Goal: Task Accomplishment & Management: Manage account settings

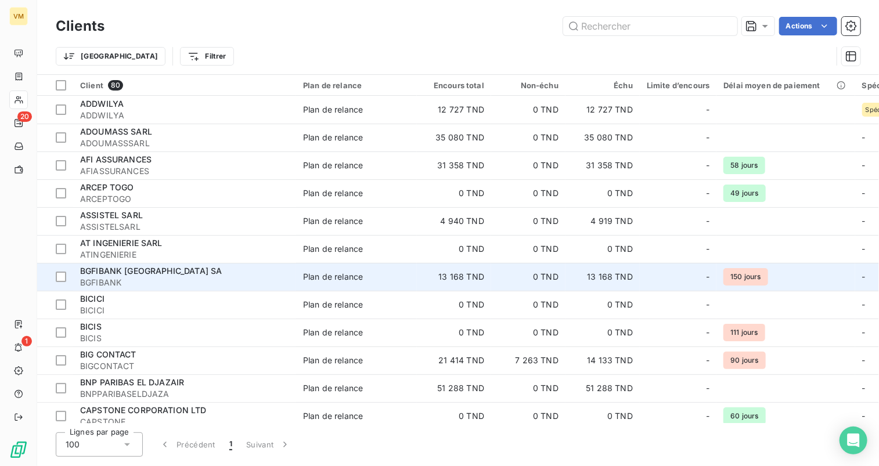
drag, startPoint x: 531, startPoint y: 92, endPoint x: 316, endPoint y: 265, distance: 275.3
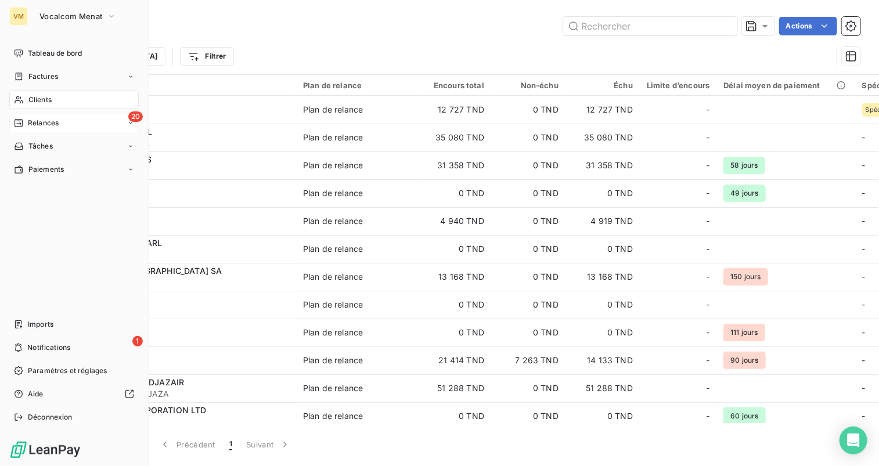
click at [44, 116] on div "20 Relances" at bounding box center [73, 123] width 129 height 19
click at [46, 147] on span "À effectuer" at bounding box center [47, 146] width 38 height 10
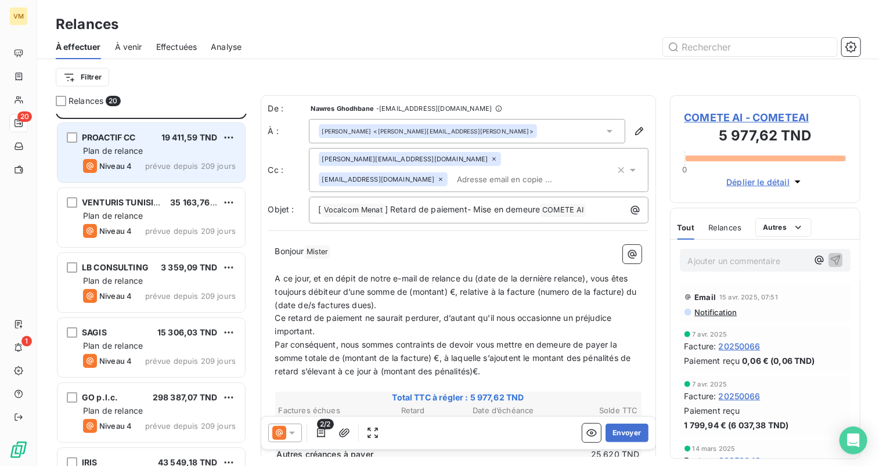
scroll to position [116, 0]
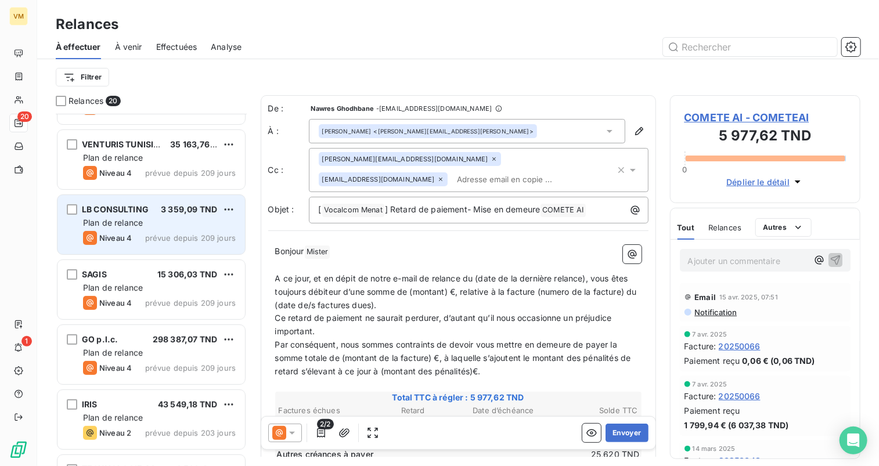
click at [168, 226] on div "Plan de relance" at bounding box center [159, 223] width 153 height 12
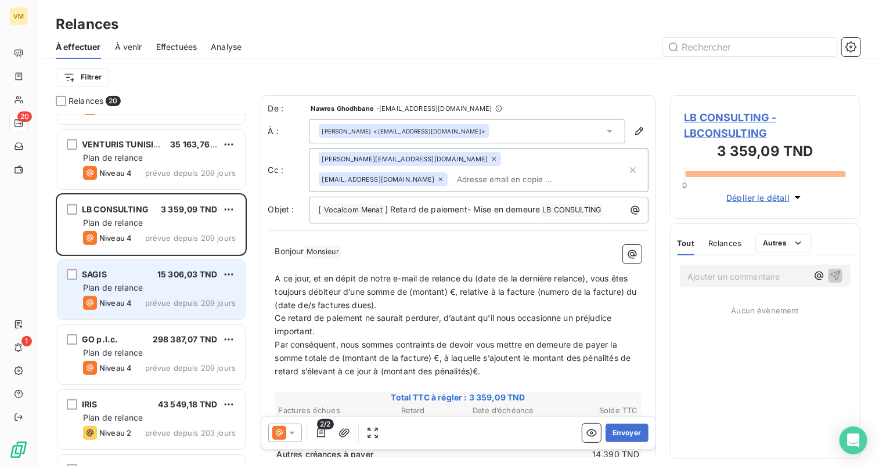
click at [183, 287] on div "Plan de relance" at bounding box center [159, 288] width 153 height 12
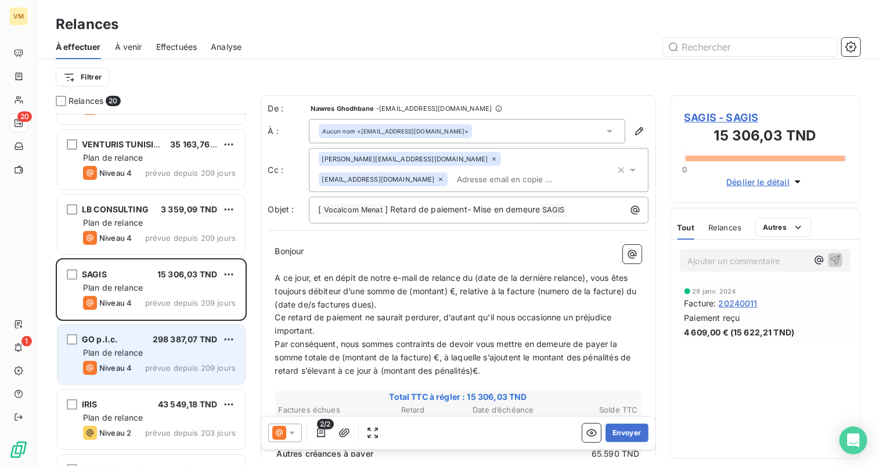
click at [189, 329] on div "GO p.l.c. 298 387,07 TND Plan de relance Niveau 4 prévue depuis 209 jours" at bounding box center [150, 354] width 187 height 59
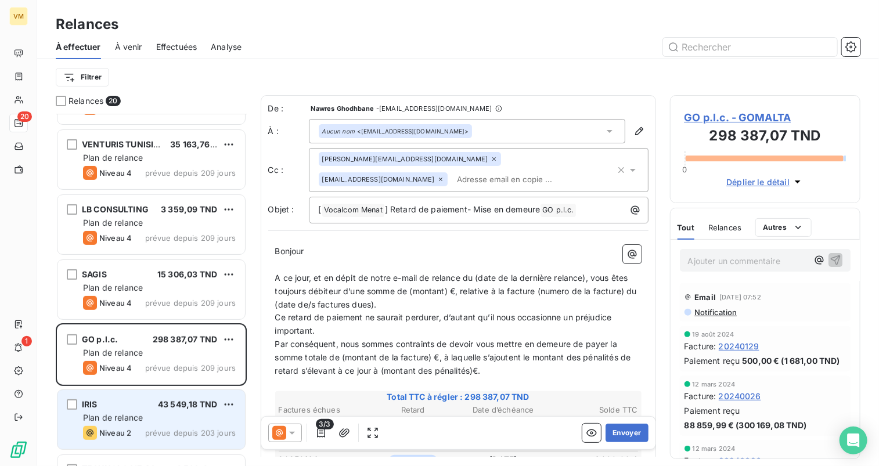
click at [203, 405] on span "43 549,18 TND" at bounding box center [187, 404] width 59 height 10
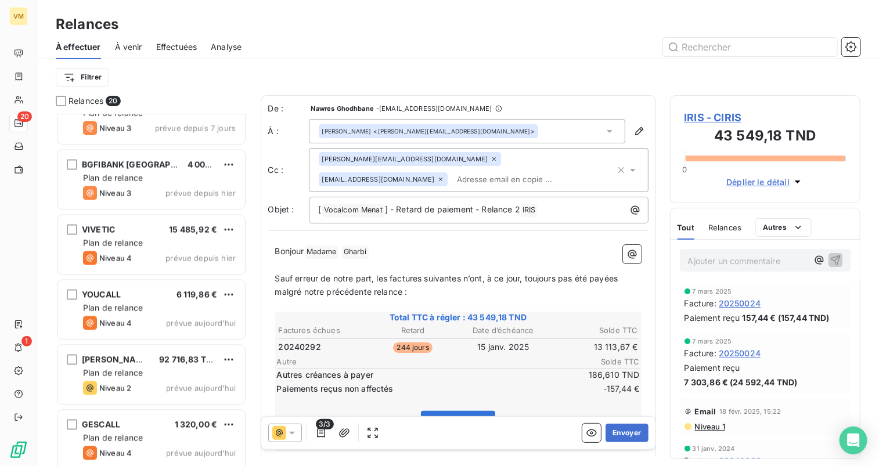
scroll to position [948, 0]
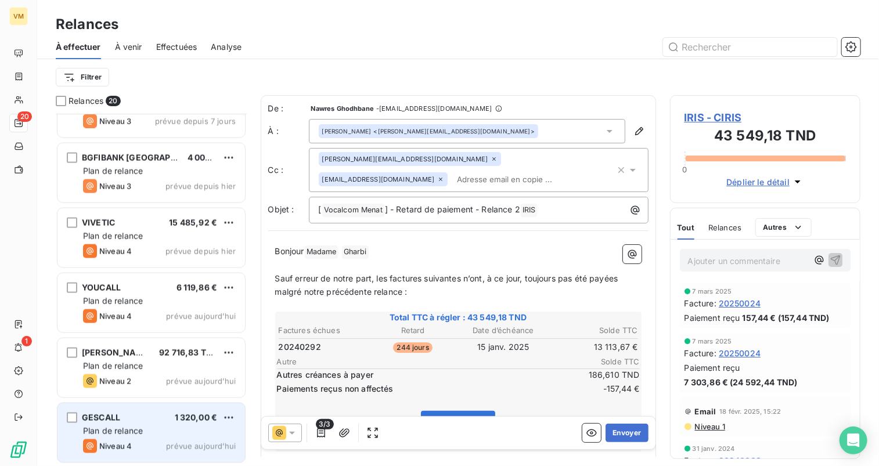
click at [225, 427] on div "Plan de relance" at bounding box center [159, 431] width 153 height 12
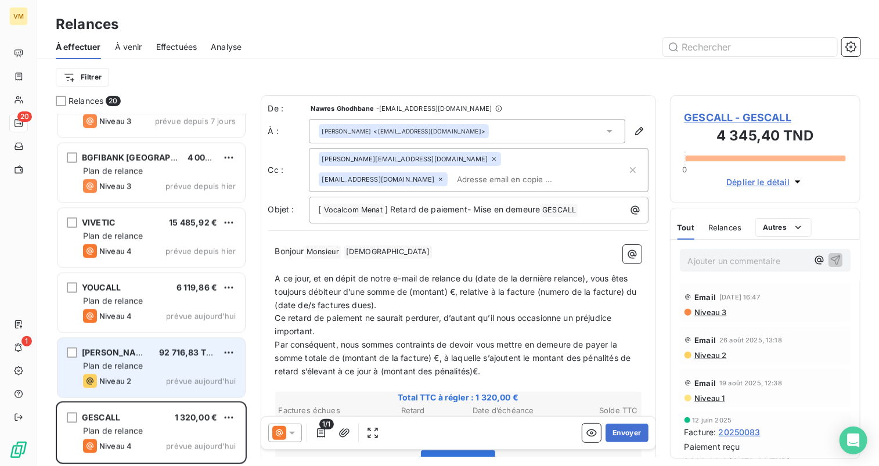
click at [186, 370] on div "Plan de relance" at bounding box center [159, 366] width 153 height 12
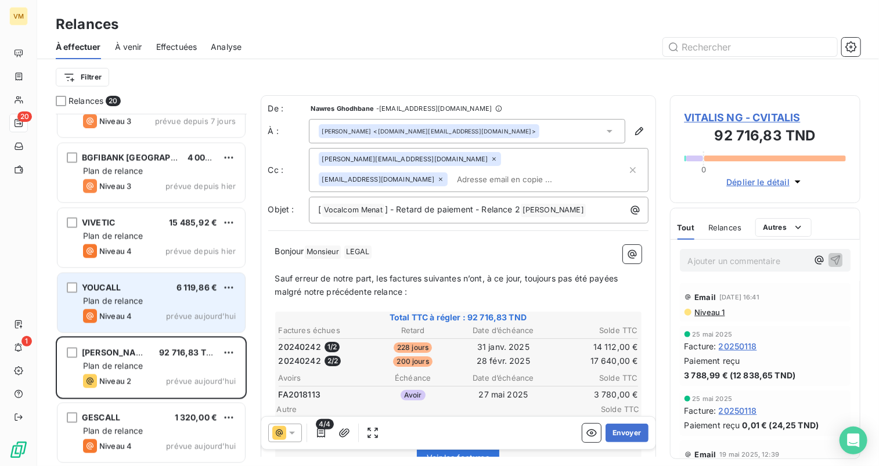
click at [189, 323] on div "YOUCALL 6 119,86 € Plan de relance Niveau 4 prévue aujourd’hui" at bounding box center [150, 302] width 187 height 59
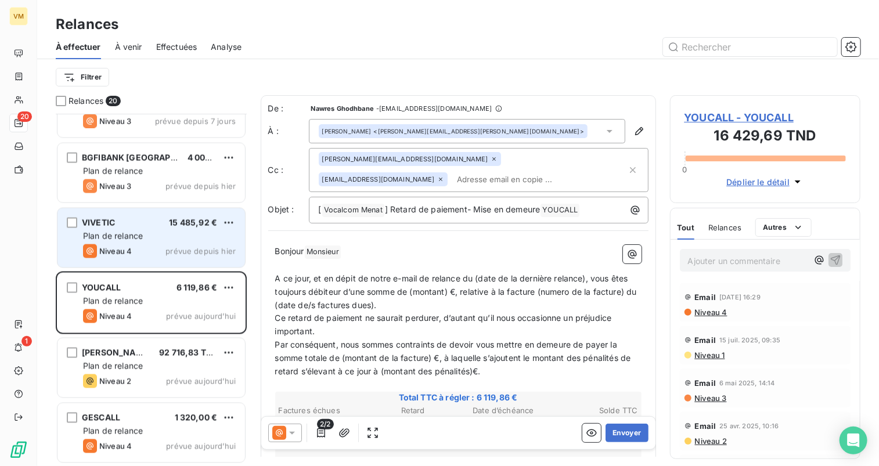
click at [161, 246] on div "Niveau 4 prévue depuis hier" at bounding box center [159, 251] width 153 height 14
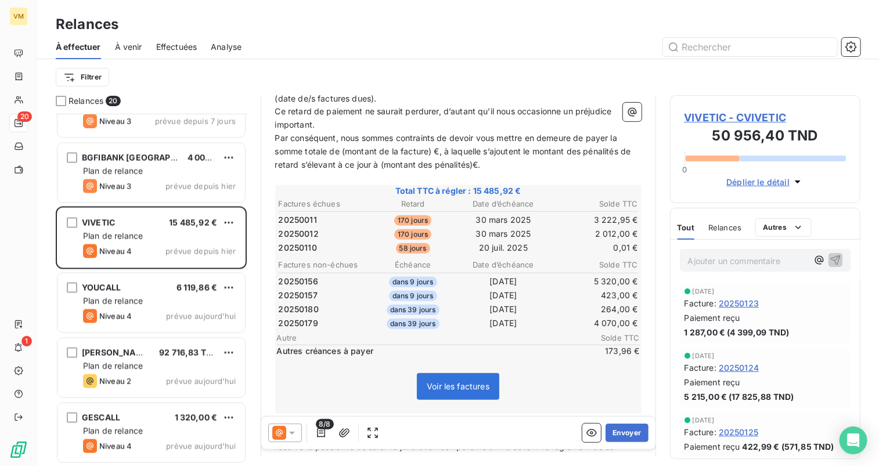
scroll to position [232, 0]
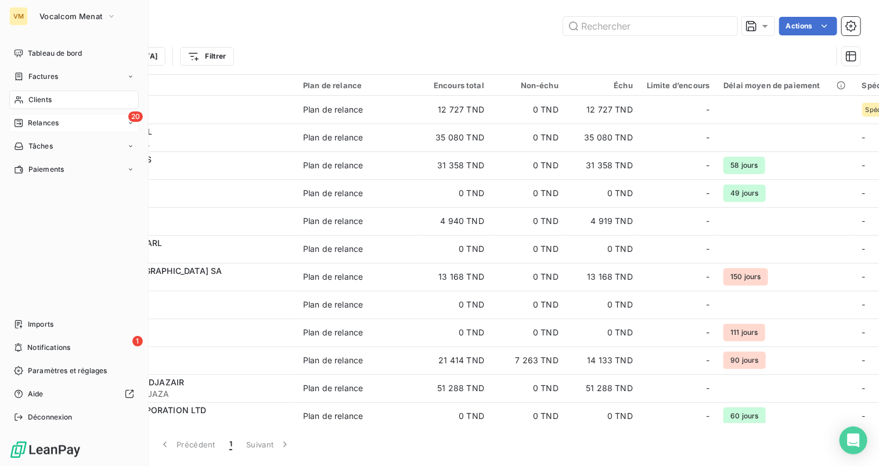
click at [101, 117] on div "20 Relances" at bounding box center [73, 123] width 129 height 19
click at [96, 141] on div "À effectuer" at bounding box center [81, 146] width 116 height 19
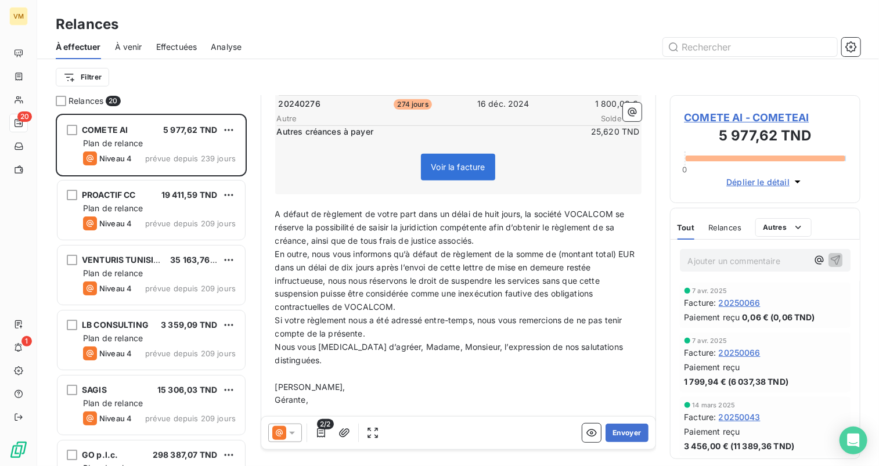
scroll to position [334, 0]
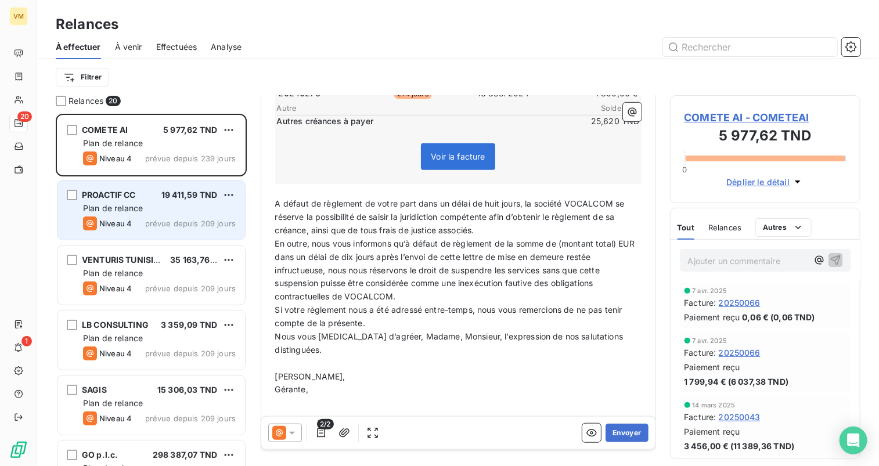
click at [195, 215] on div "PROACTIF CC 19 411,59 TND Plan de relance Niveau 4 prévue depuis 209 jours" at bounding box center [150, 210] width 187 height 59
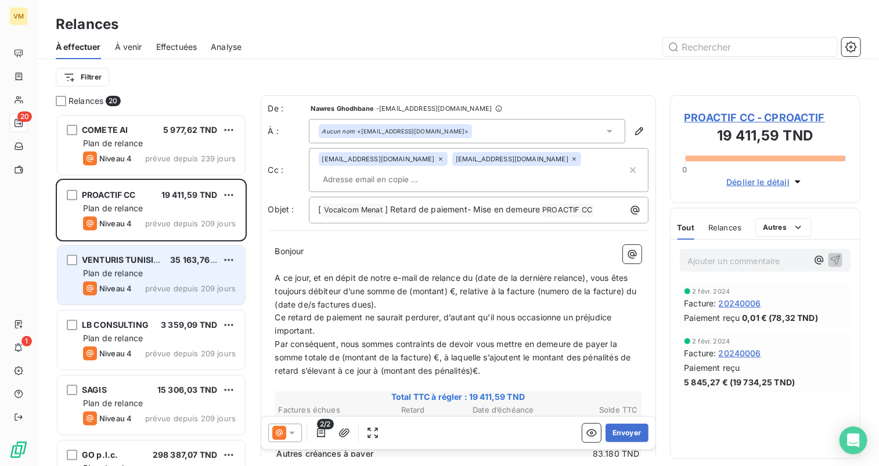
click at [186, 264] on span "35 163,76 TND" at bounding box center [199, 260] width 59 height 10
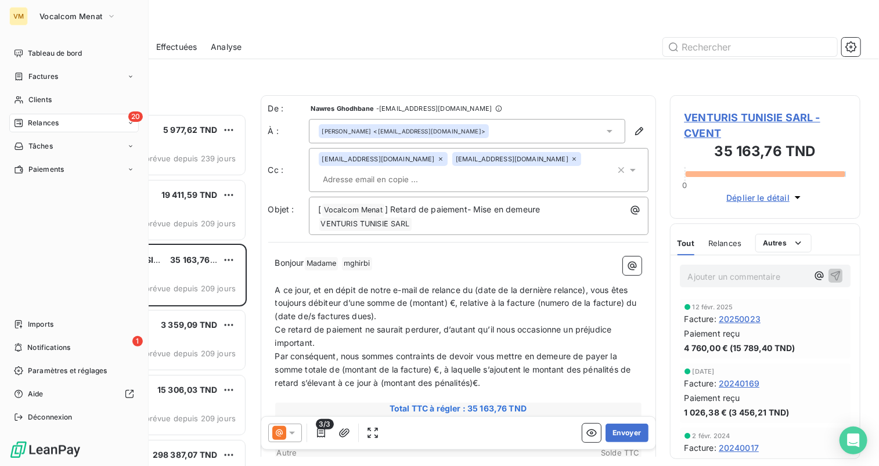
click at [33, 18] on button "Vocalcom Menat" at bounding box center [78, 16] width 91 height 19
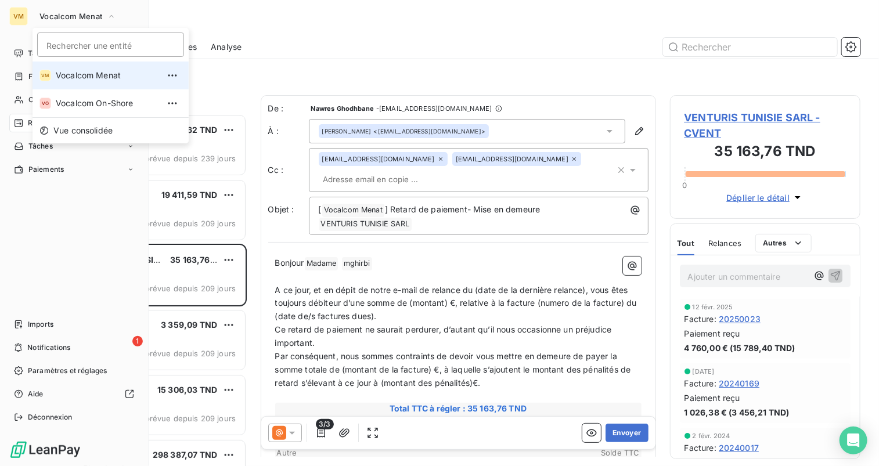
click at [84, 81] on span "Vocalcom Menat" at bounding box center [107, 76] width 103 height 12
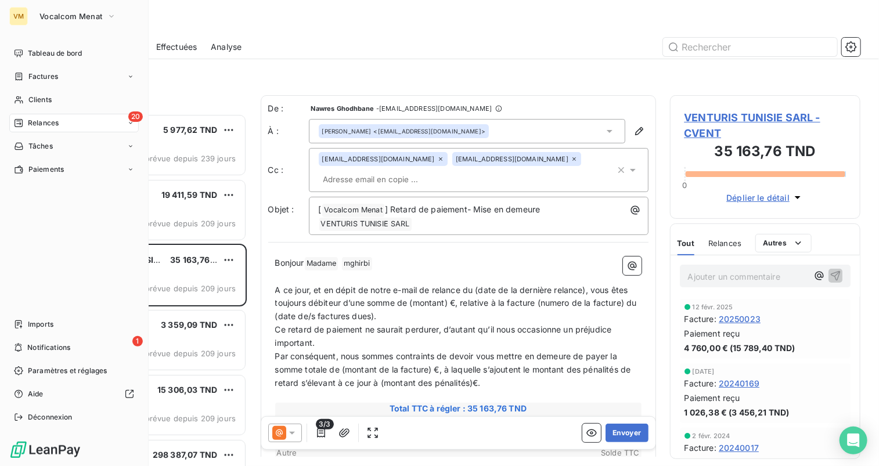
scroll to position [344, 182]
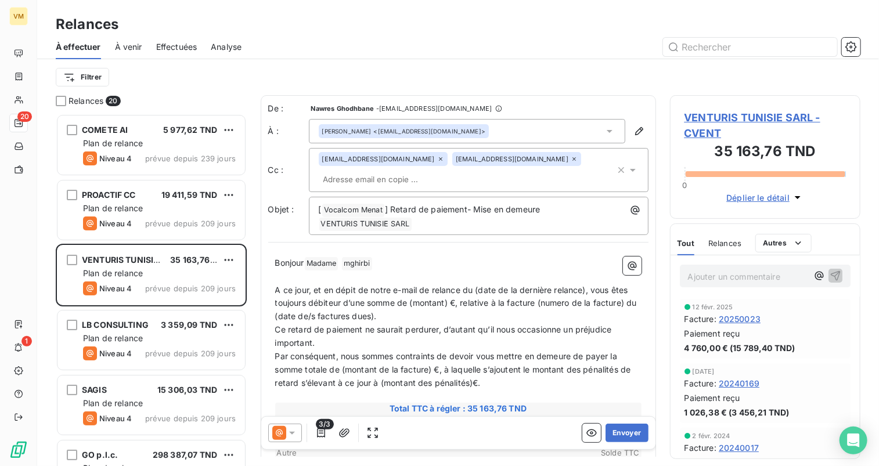
click at [137, 43] on span "À venir" at bounding box center [128, 47] width 27 height 12
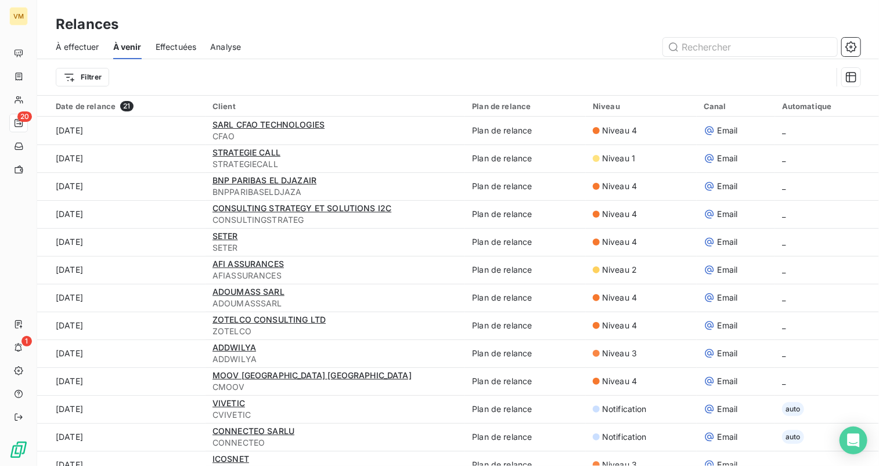
click at [175, 45] on span "Effectuées" at bounding box center [176, 47] width 41 height 12
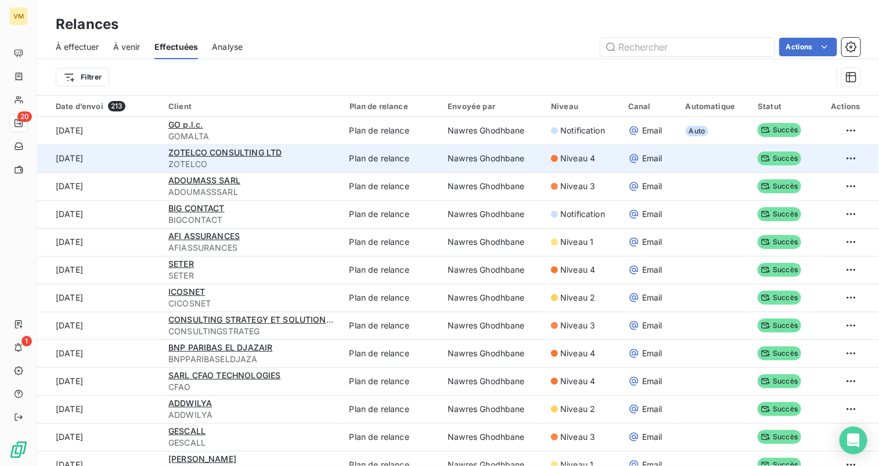
click at [325, 170] on td "ZOTELCO CONSULTING LTD ZOTELCO" at bounding box center [251, 159] width 181 height 28
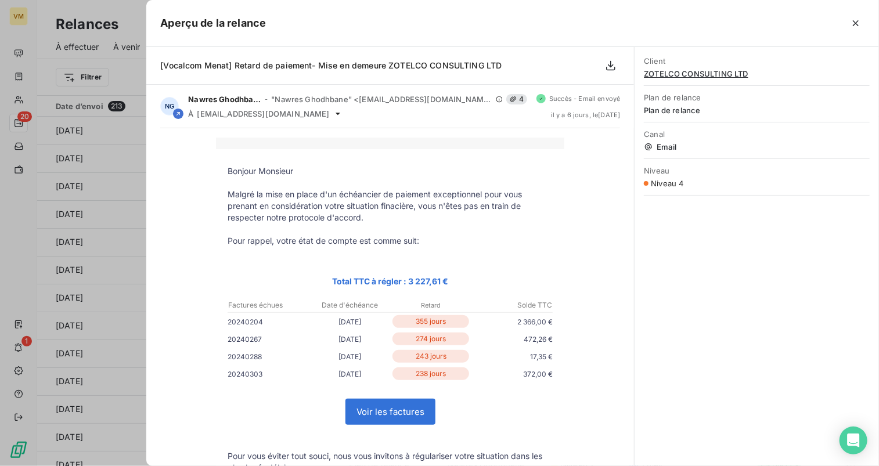
click at [865, 23] on div "Aperçu de la relance" at bounding box center [512, 23] width 733 height 47
click at [853, 23] on icon "button" at bounding box center [856, 23] width 12 height 12
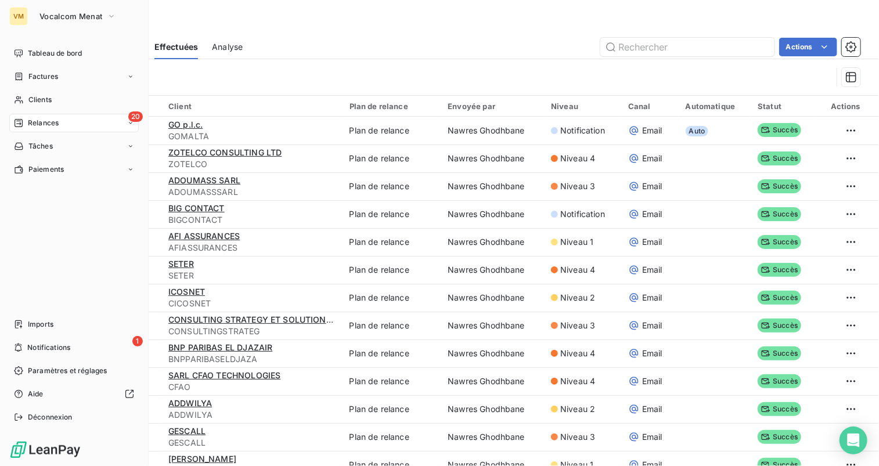
click at [34, 125] on span "Relances" at bounding box center [43, 123] width 31 height 10
click at [79, 147] on div "À effectuer" at bounding box center [81, 146] width 116 height 19
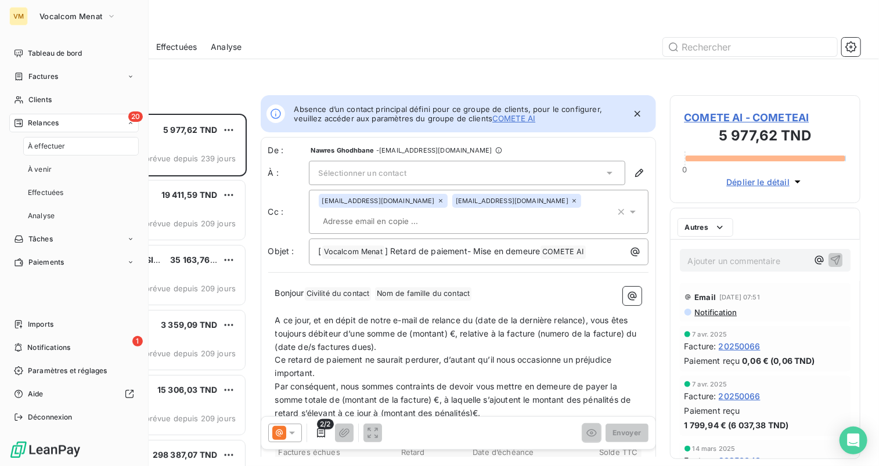
scroll to position [344, 182]
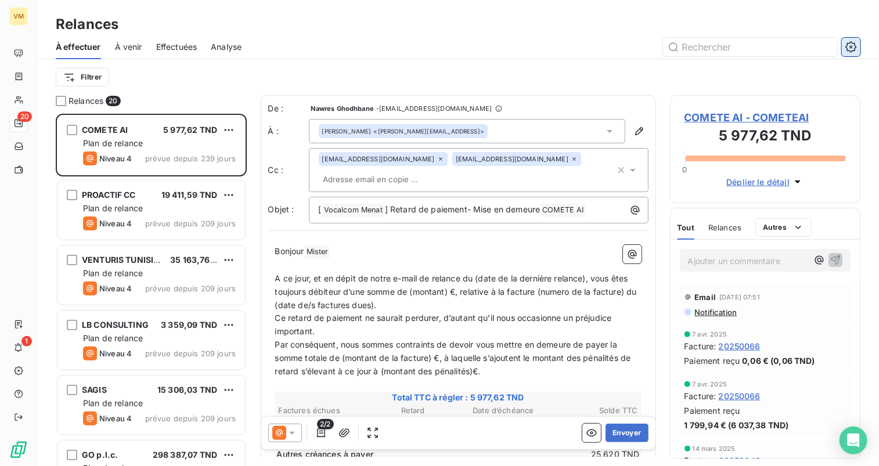
click at [845, 39] on button "button" at bounding box center [851, 47] width 19 height 19
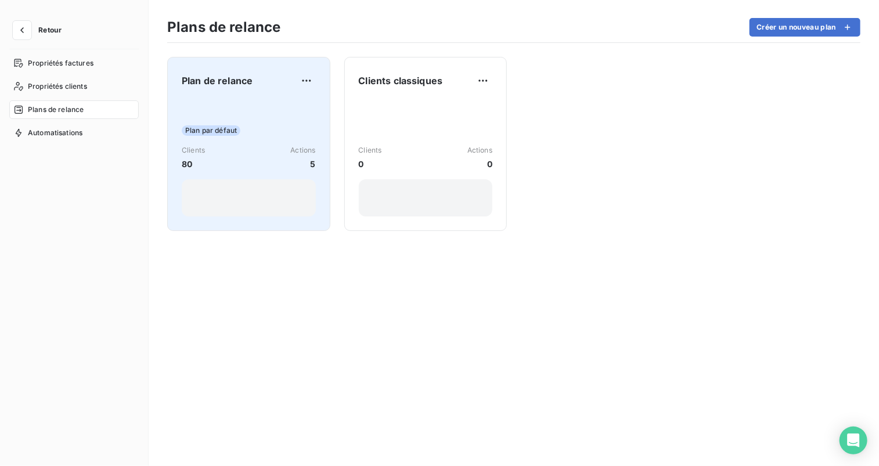
click at [216, 100] on div "Plan par défaut Clients 80 Actions 5" at bounding box center [249, 157] width 134 height 117
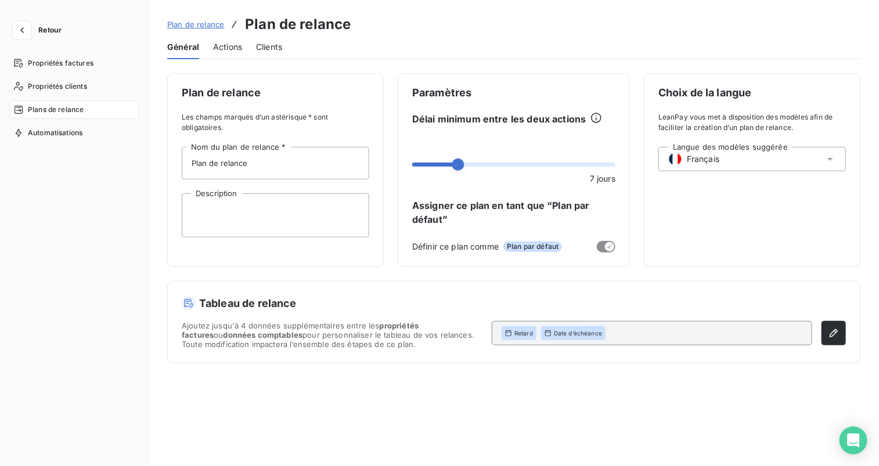
click at [237, 42] on span "Actions" at bounding box center [227, 47] width 29 height 12
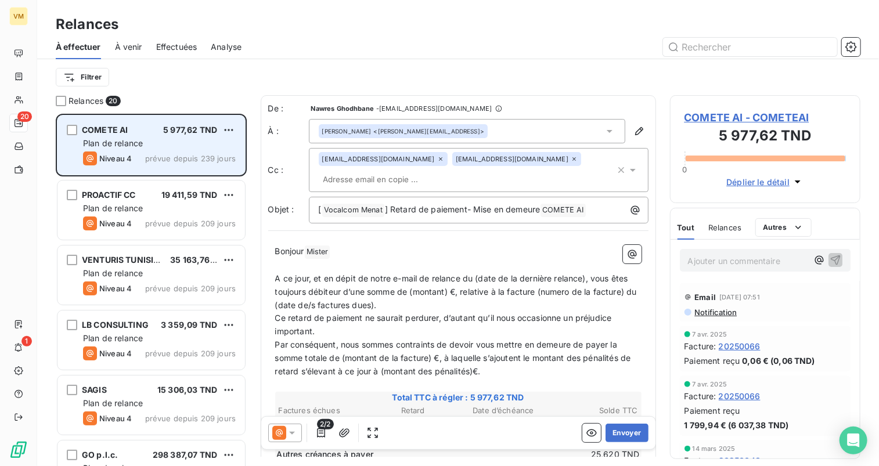
click at [195, 143] on div "Plan de relance" at bounding box center [159, 144] width 153 height 12
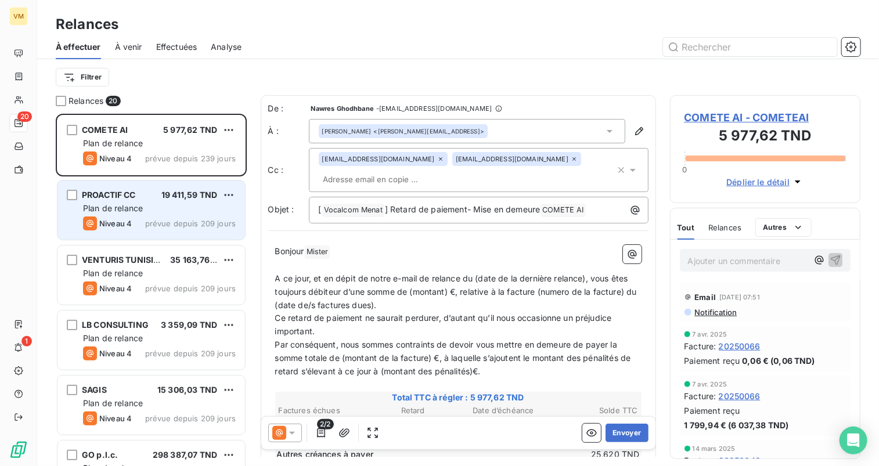
click at [194, 192] on span "19 411,59 TND" at bounding box center [189, 195] width 56 height 10
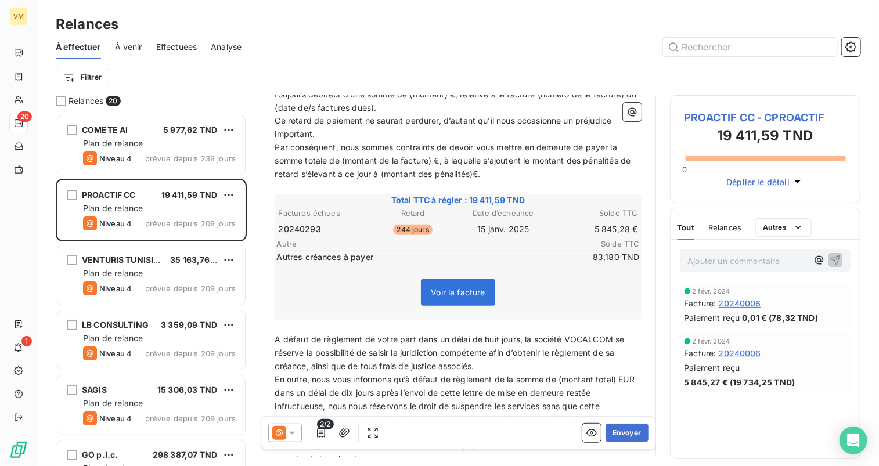
scroll to position [232, 0]
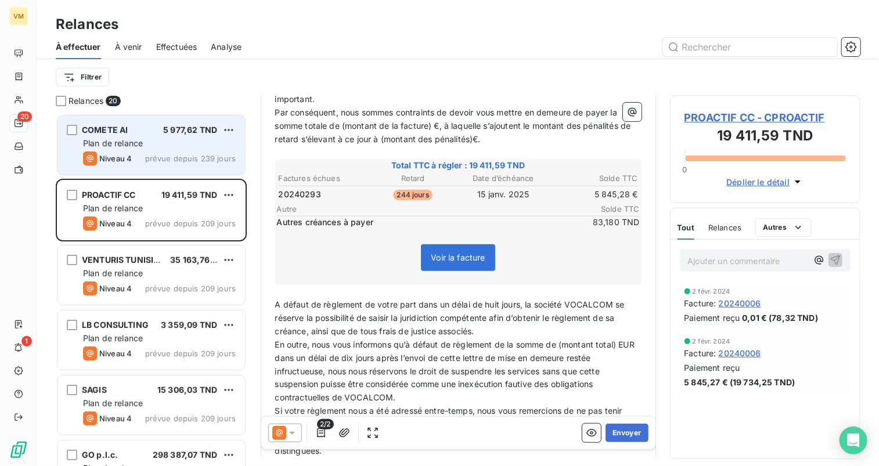
click at [149, 135] on div "COMETE AI 5 977,62 TND Plan de relance Niveau 4 prévue depuis 239 jours" at bounding box center [150, 145] width 187 height 59
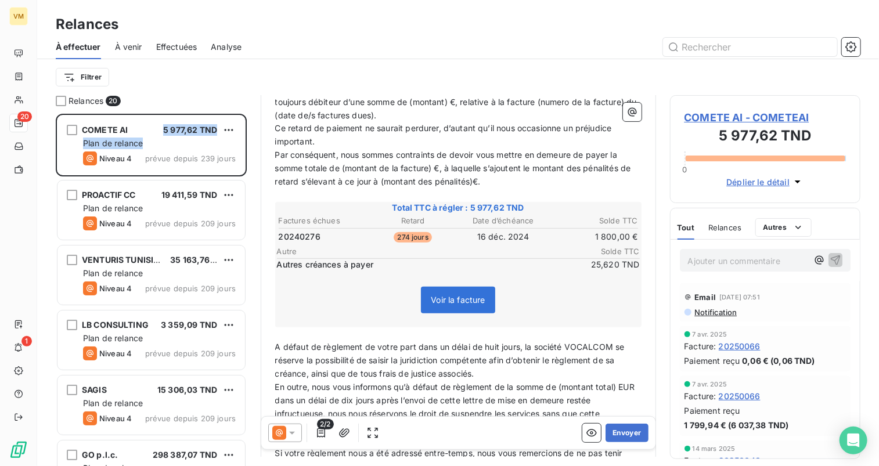
click at [180, 46] on span "Effectuées" at bounding box center [176, 47] width 41 height 12
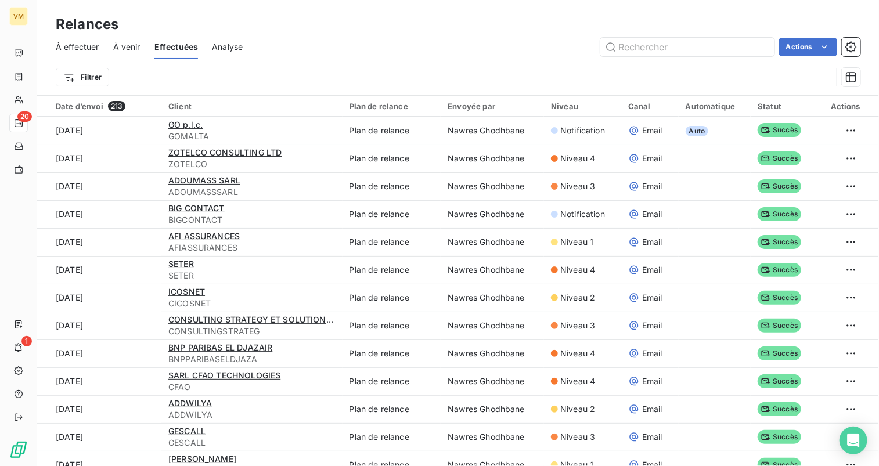
click at [133, 41] on span "À venir" at bounding box center [126, 47] width 27 height 12
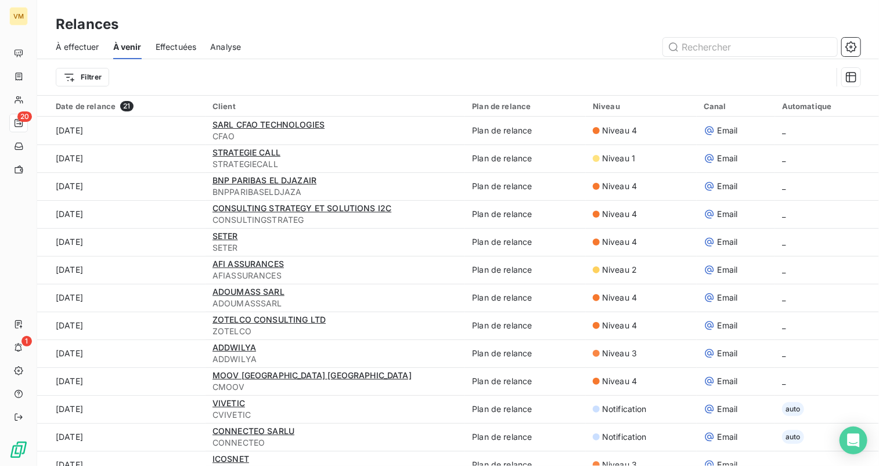
click at [73, 53] on div "À effectuer" at bounding box center [78, 47] width 44 height 24
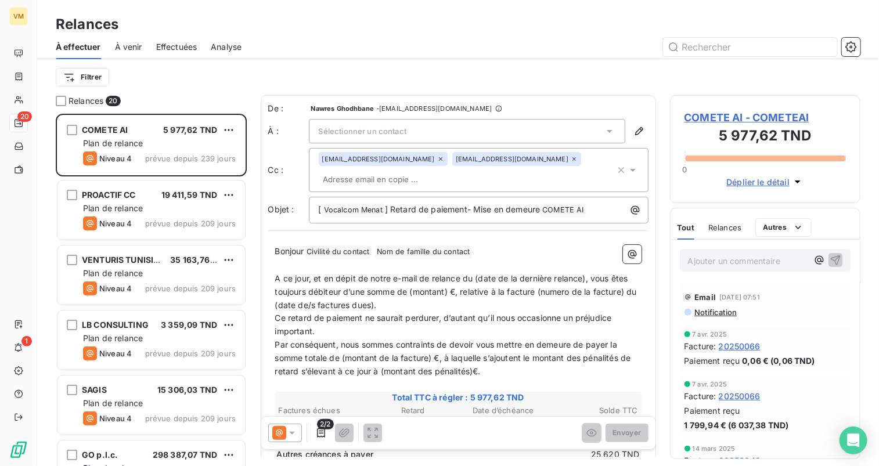
scroll to position [344, 182]
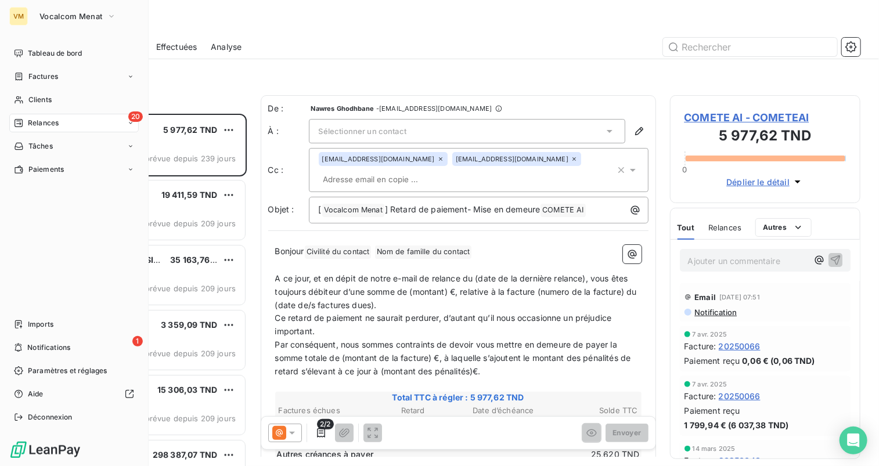
click at [19, 16] on div "VM" at bounding box center [18, 16] width 19 height 19
click at [114, 32] on div "VM Vocalcom Menat Tableau de bord Factures Clients 20 Relances Tâches Paiements…" at bounding box center [74, 233] width 149 height 466
click at [112, 25] on button "Vocalcom Menat" at bounding box center [78, 16] width 91 height 19
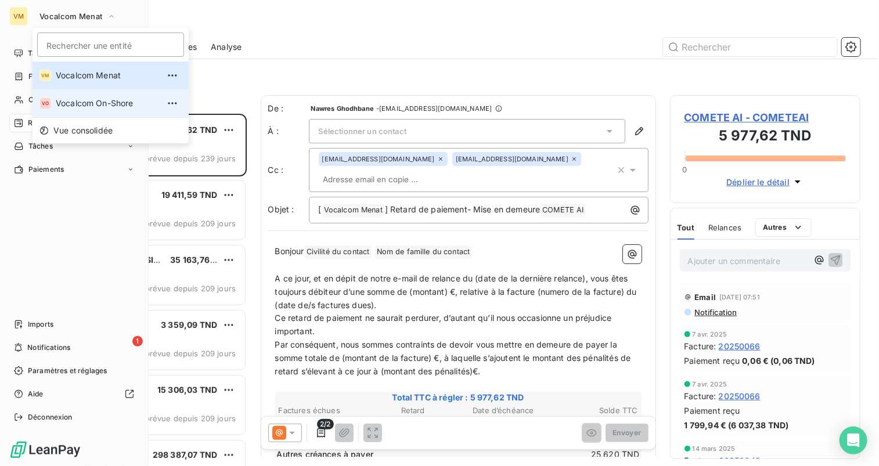
click at [109, 100] on span "Vocalcom On-Shore" at bounding box center [107, 104] width 103 height 12
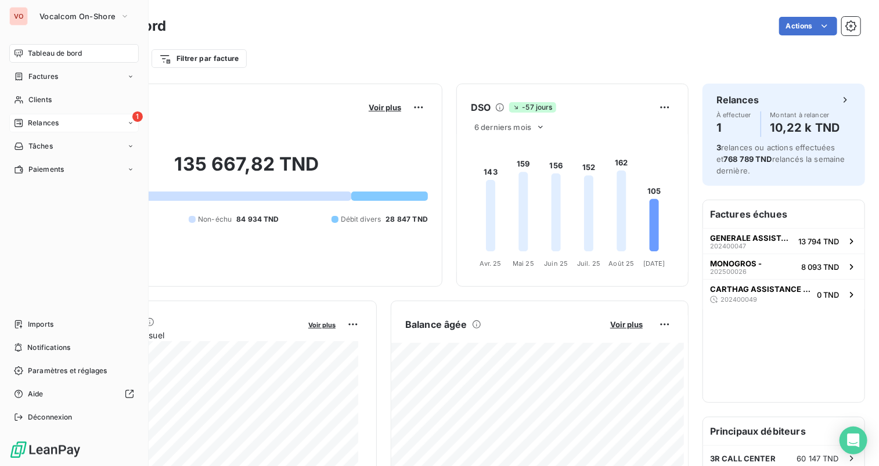
click at [53, 118] on span "Relances" at bounding box center [43, 123] width 31 height 10
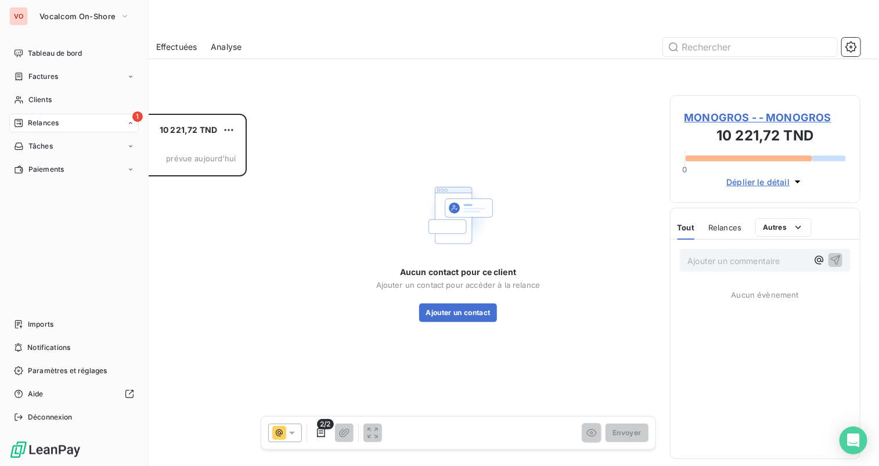
scroll to position [344, 182]
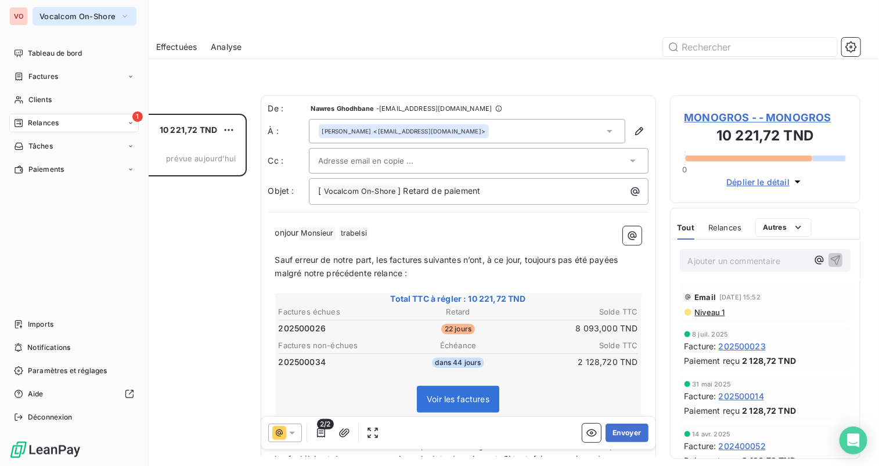
click at [53, 11] on button "Vocalcom On-Shore" at bounding box center [85, 16] width 104 height 19
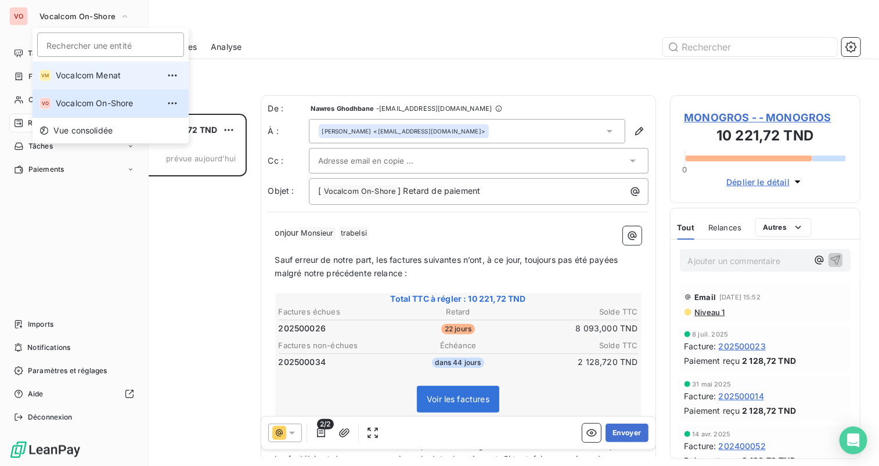
click at [63, 78] on span "Vocalcom Menat" at bounding box center [107, 76] width 103 height 12
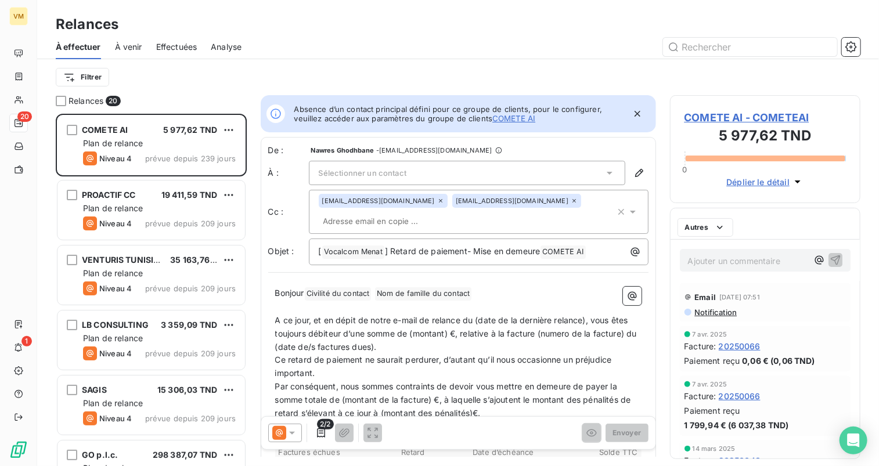
scroll to position [344, 182]
